Goal: Find specific page/section: Find specific page/section

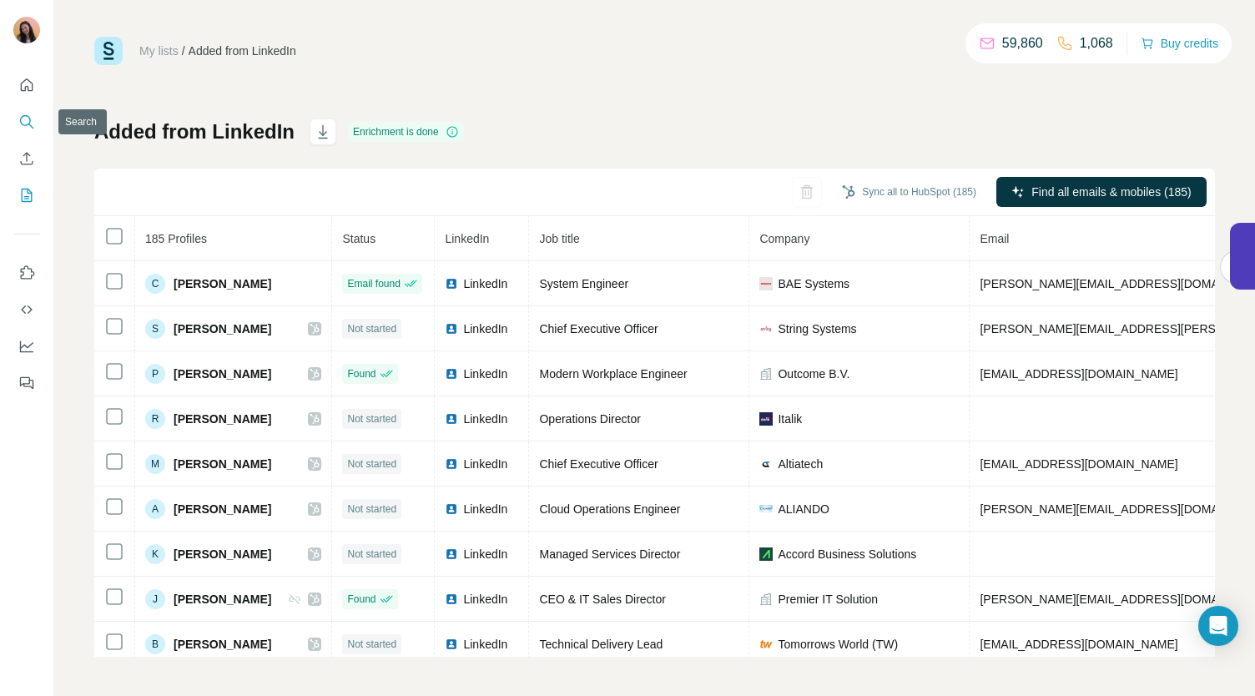
click at [33, 131] on button "Search" at bounding box center [26, 122] width 27 height 30
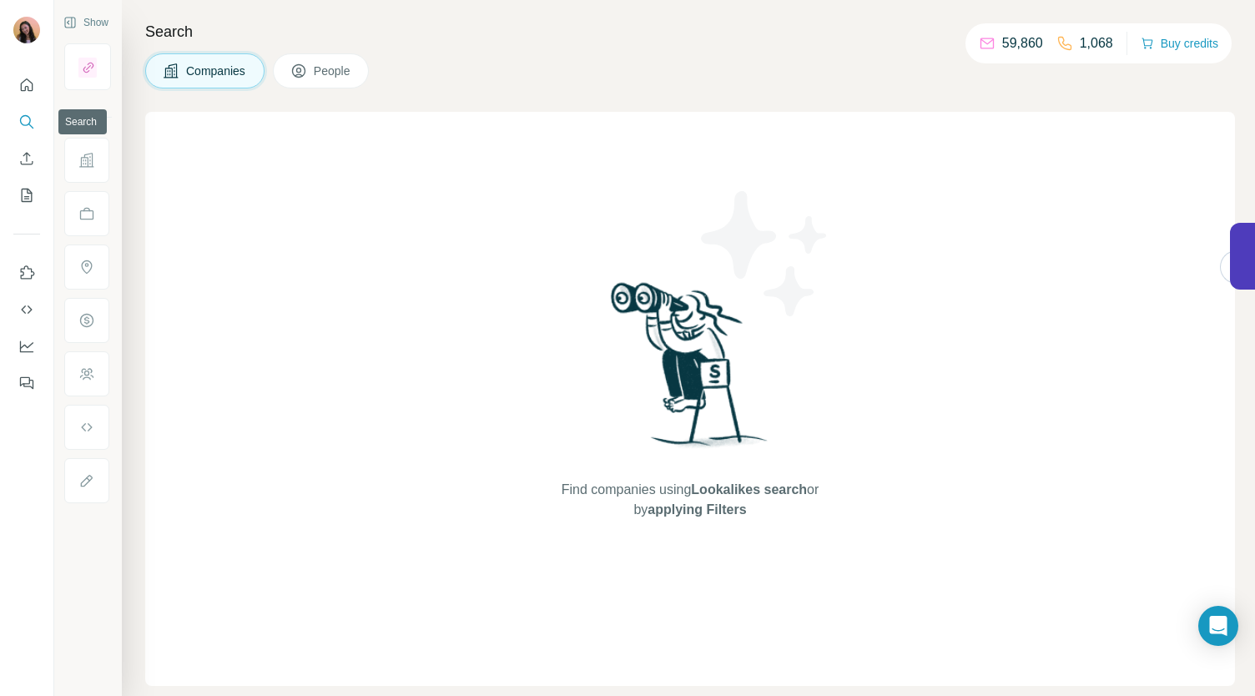
click at [32, 121] on icon "Search" at bounding box center [26, 121] width 17 height 17
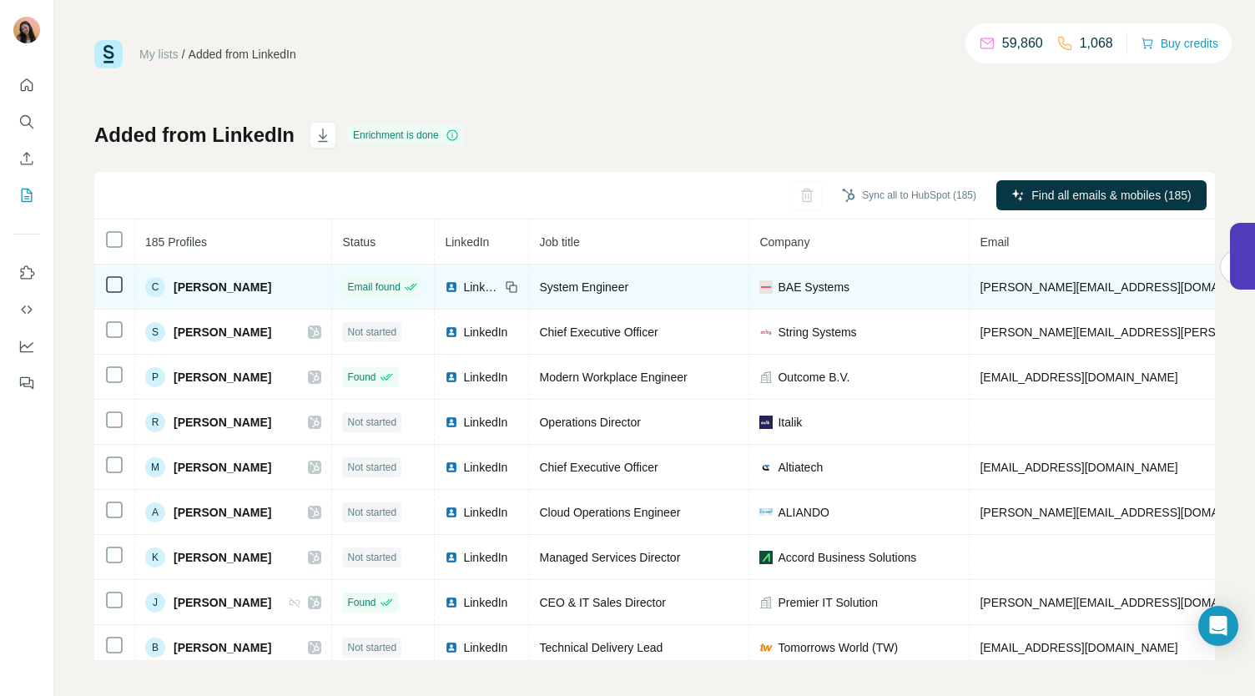
click at [836, 292] on span "BAE Systems" at bounding box center [814, 287] width 72 height 17
